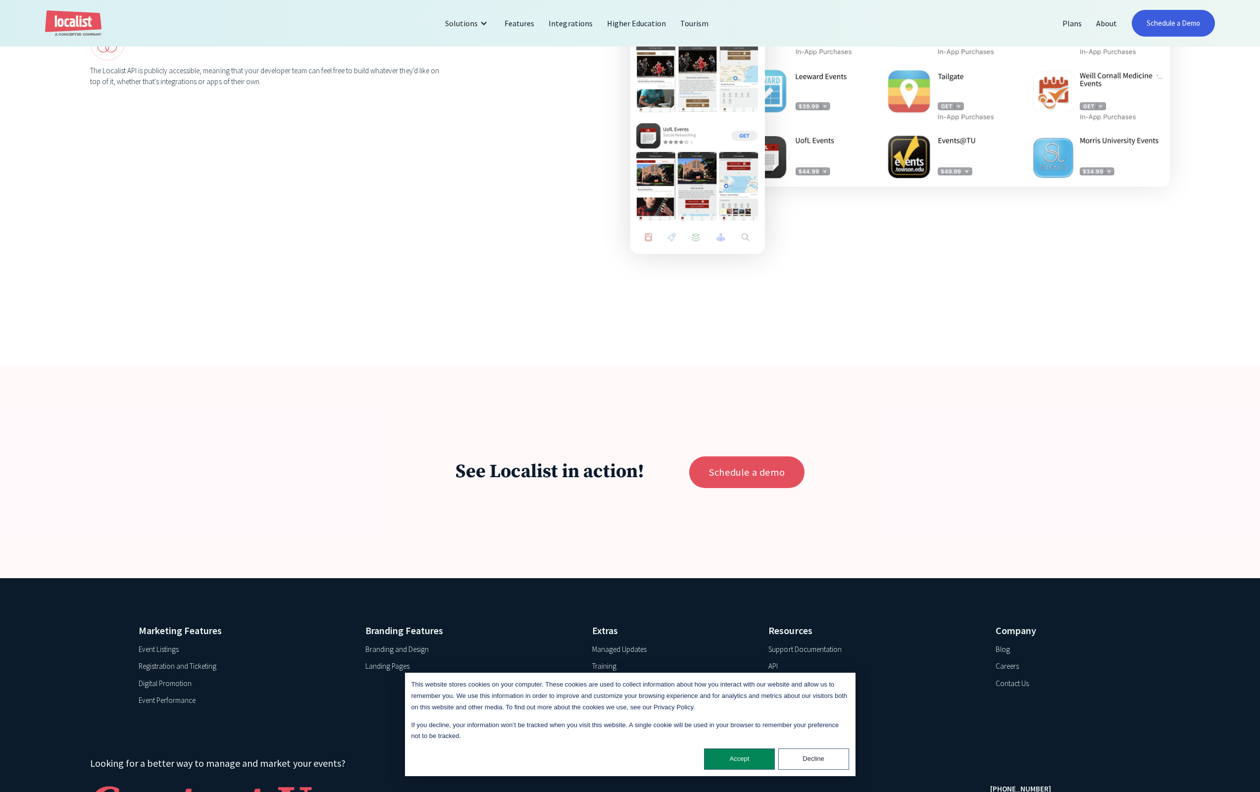
scroll to position [2118, 0]
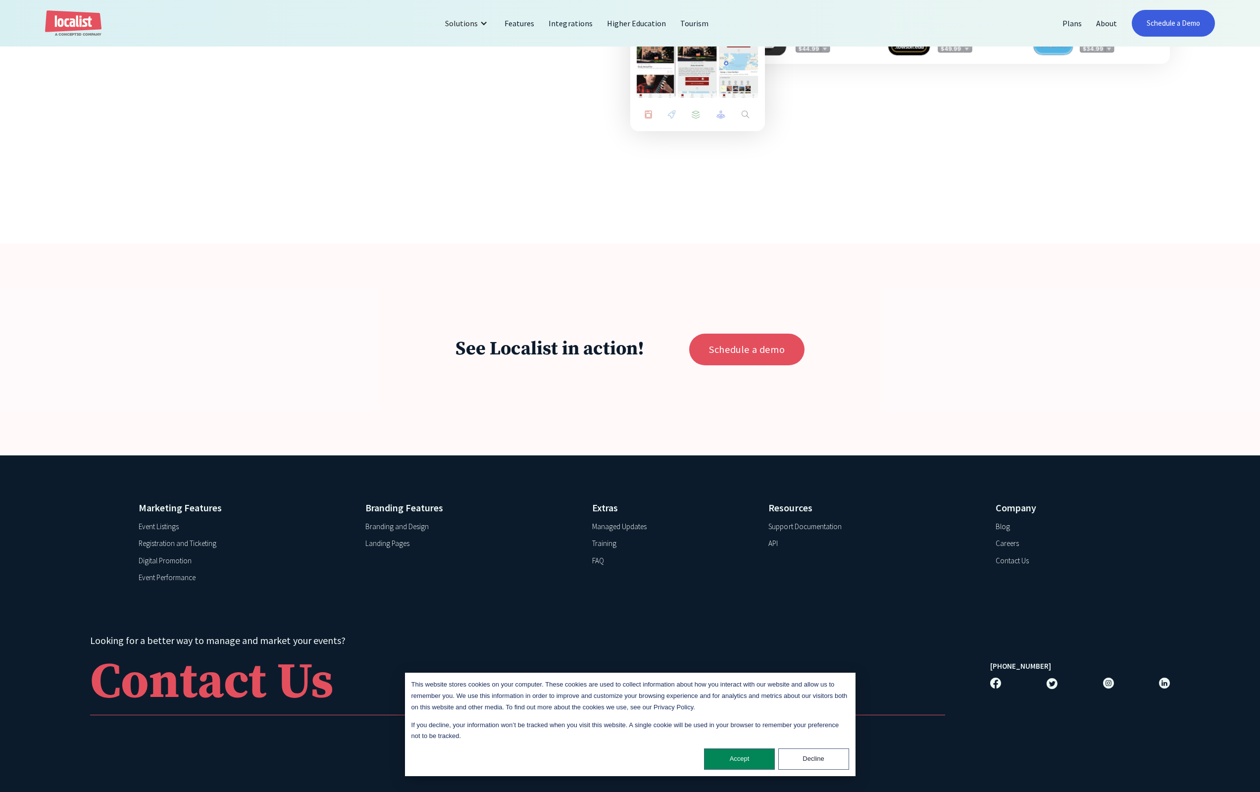
click at [1011, 542] on div "Careers" at bounding box center [1007, 543] width 23 height 11
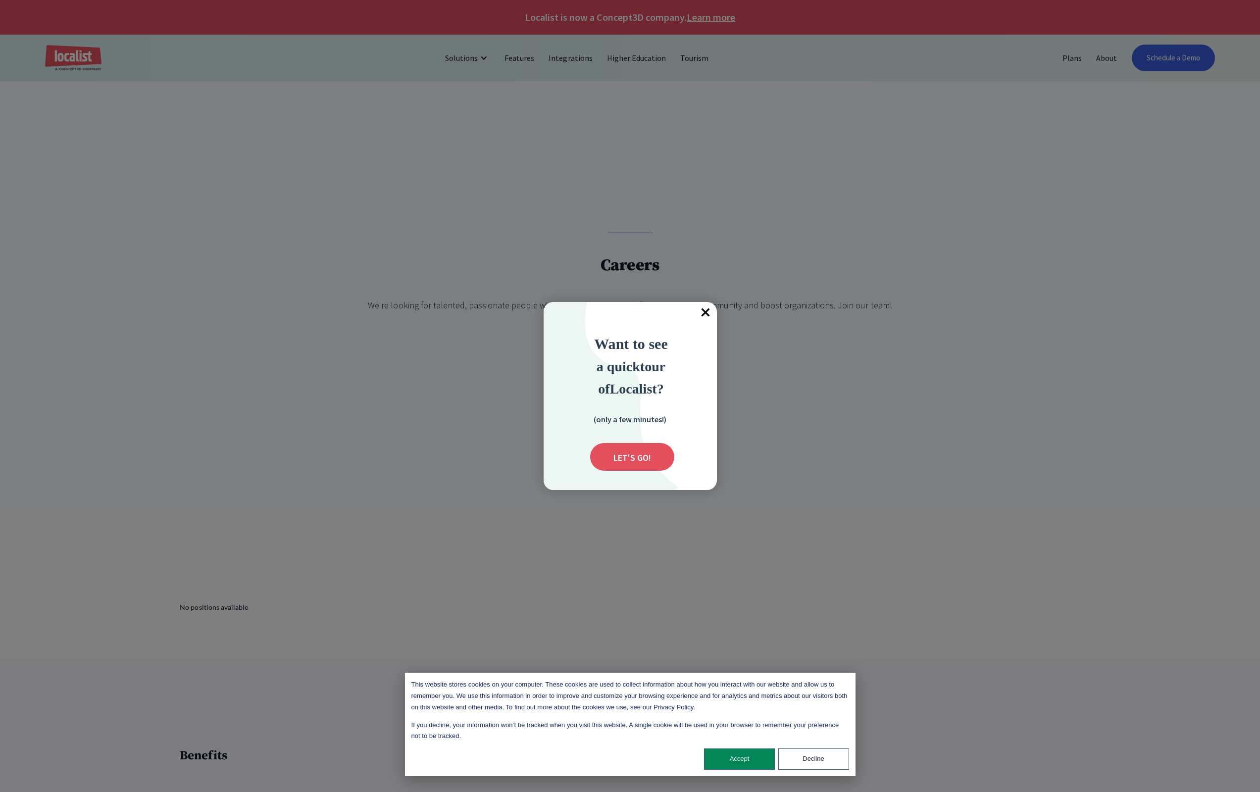
click at [1102, 54] on div at bounding box center [630, 396] width 1260 height 792
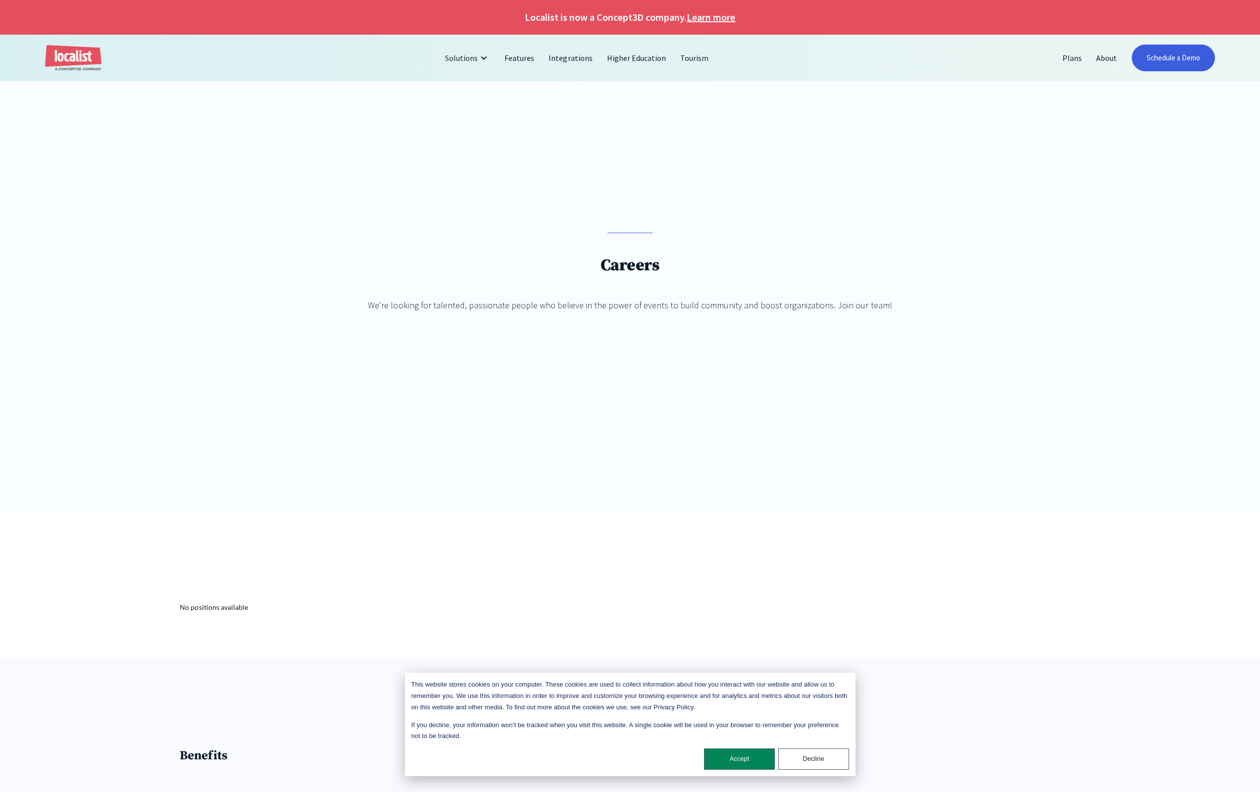
click at [705, 18] on link "Learn more" at bounding box center [711, 17] width 49 height 15
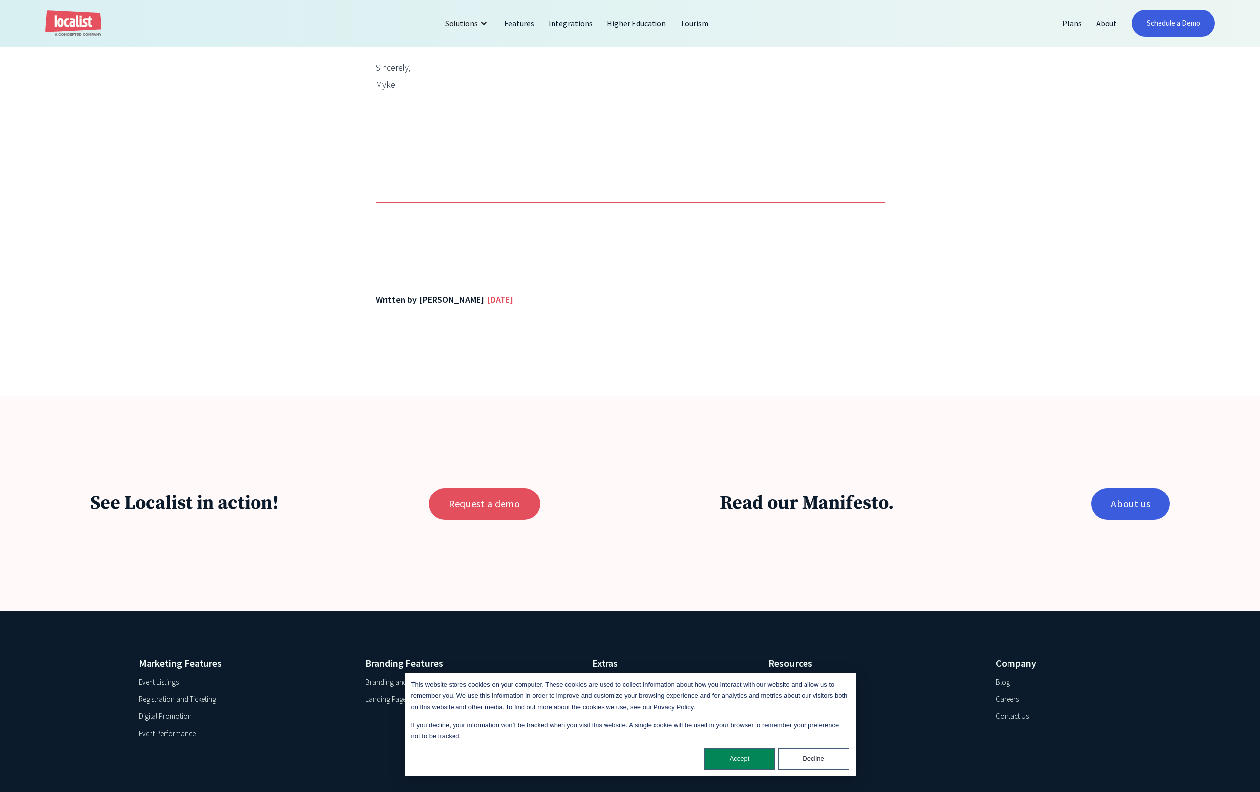
scroll to position [1051, 0]
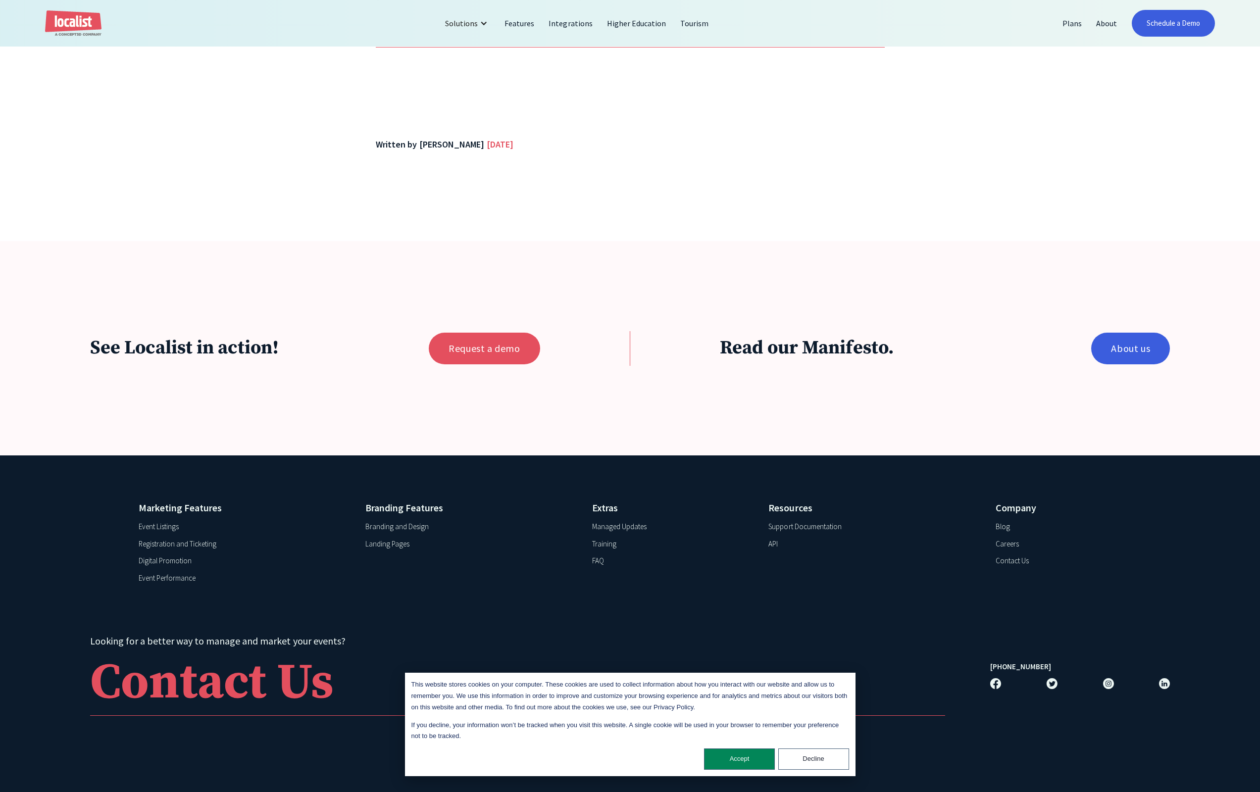
click at [161, 563] on div "Digital Promotion" at bounding box center [165, 561] width 53 height 11
